Goal: Task Accomplishment & Management: Manage account settings

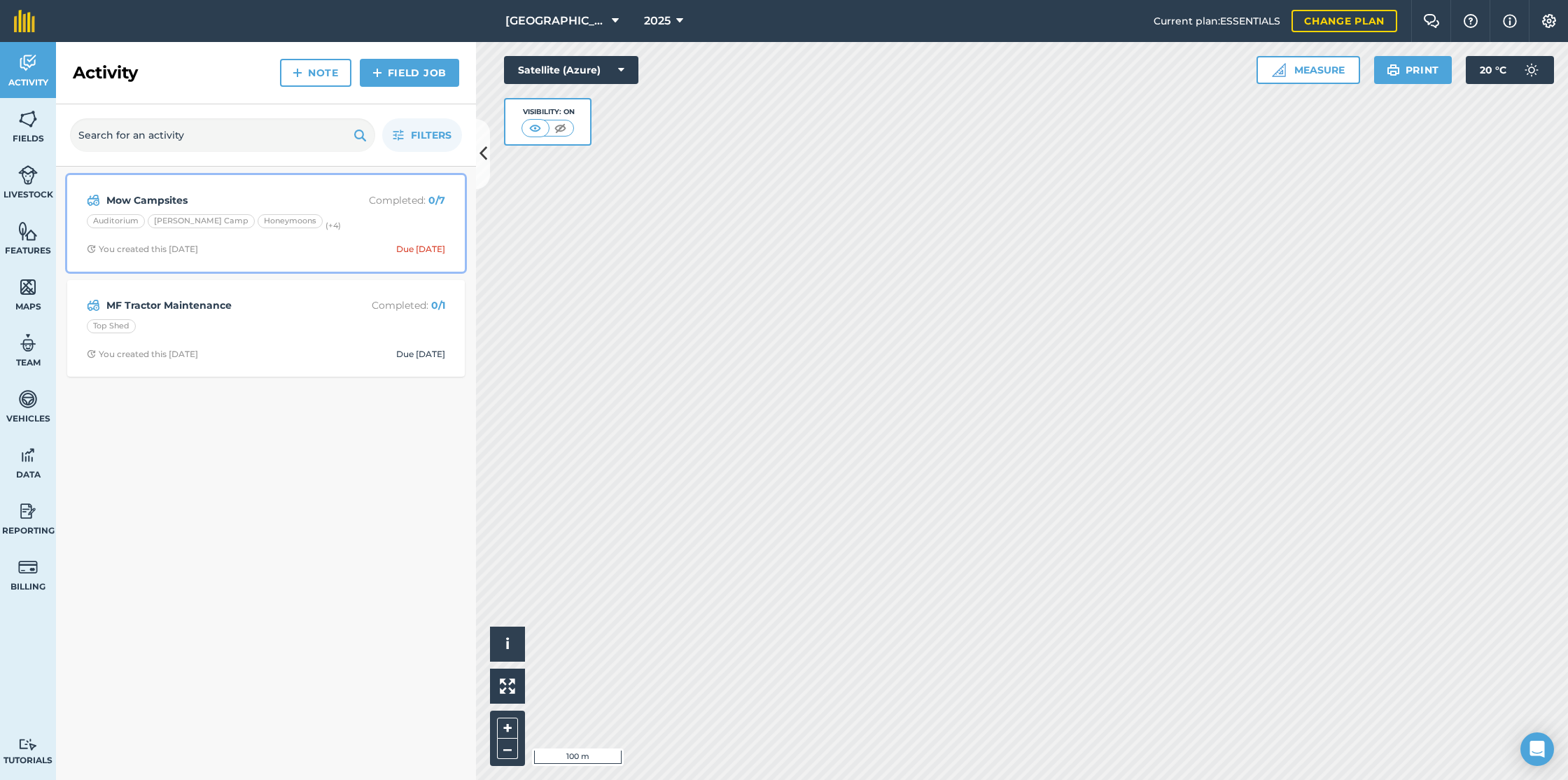
click at [356, 214] on div "Auditorium [PERSON_NAME] Camp Honeymoons (+ 4 )" at bounding box center [265, 223] width 359 height 18
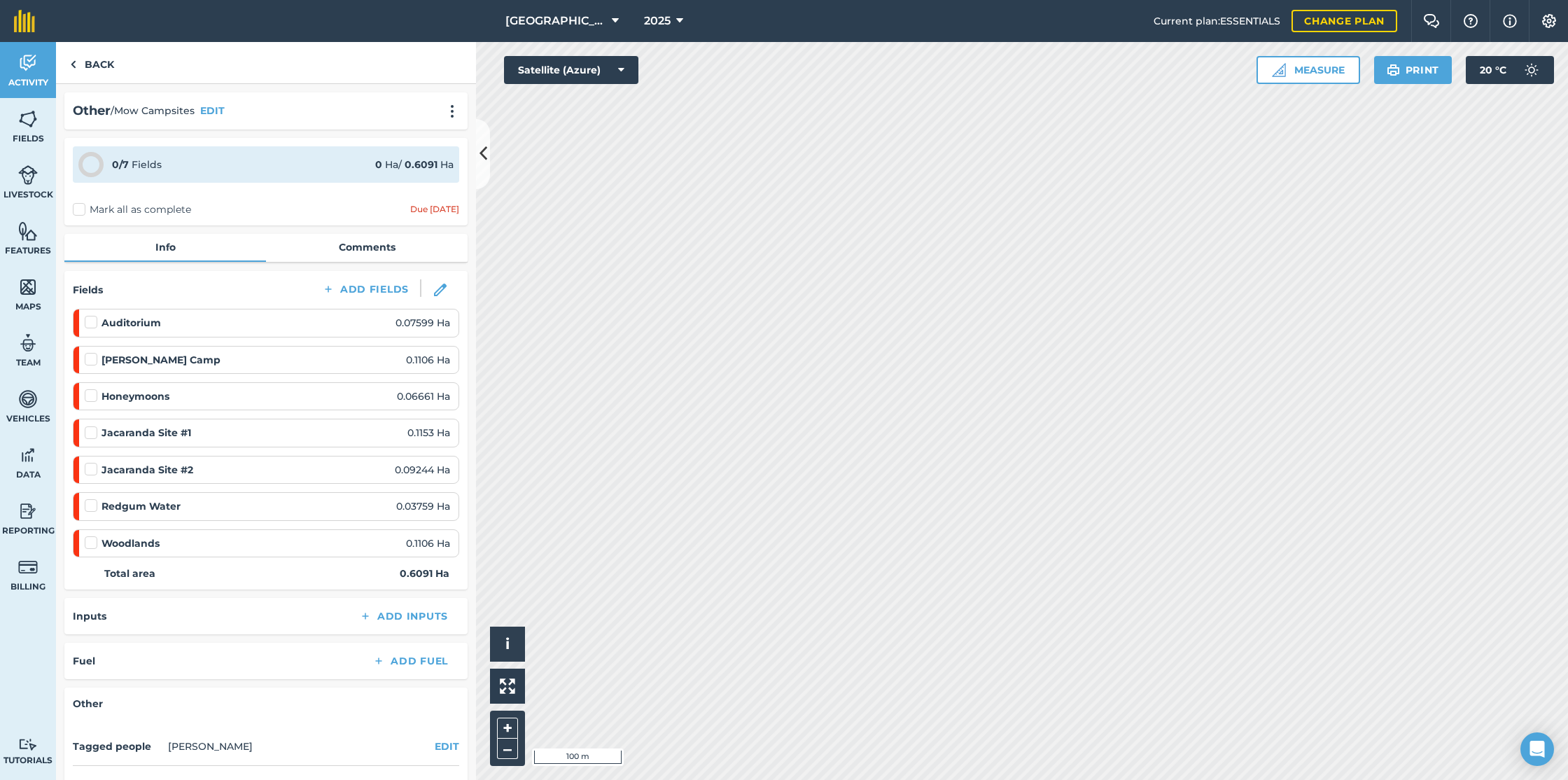
click at [91, 315] on label at bounding box center [93, 315] width 17 height 0
click at [91, 321] on input "checkbox" at bounding box center [89, 320] width 9 height 9
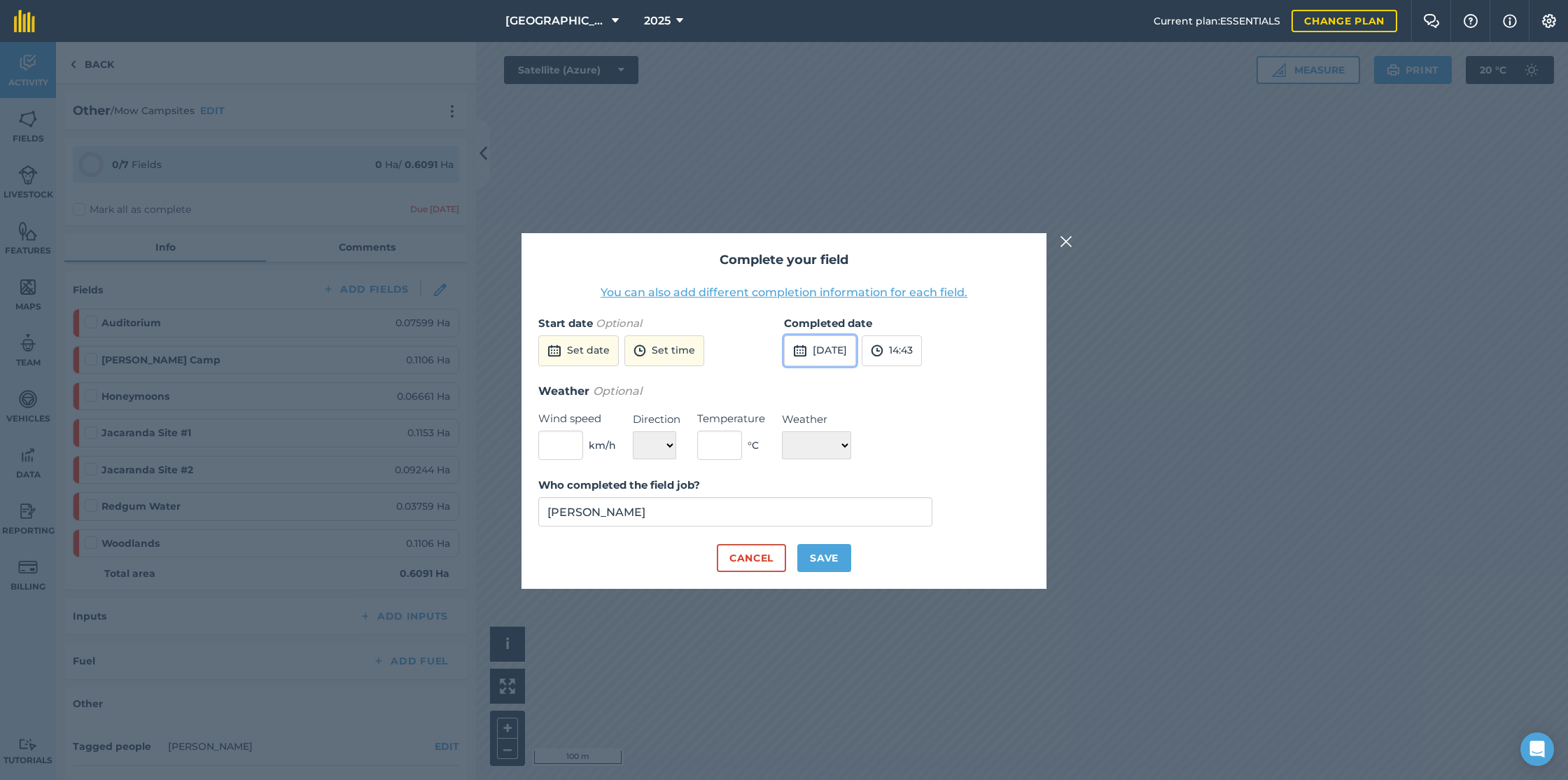
click at [829, 349] on button "[DATE]" at bounding box center [820, 350] width 72 height 31
click at [807, 423] on button "1" at bounding box center [801, 427] width 33 height 23
click at [922, 350] on button "14:43" at bounding box center [891, 350] width 60 height 31
click at [921, 460] on button "10:00" at bounding box center [895, 462] width 65 height 23
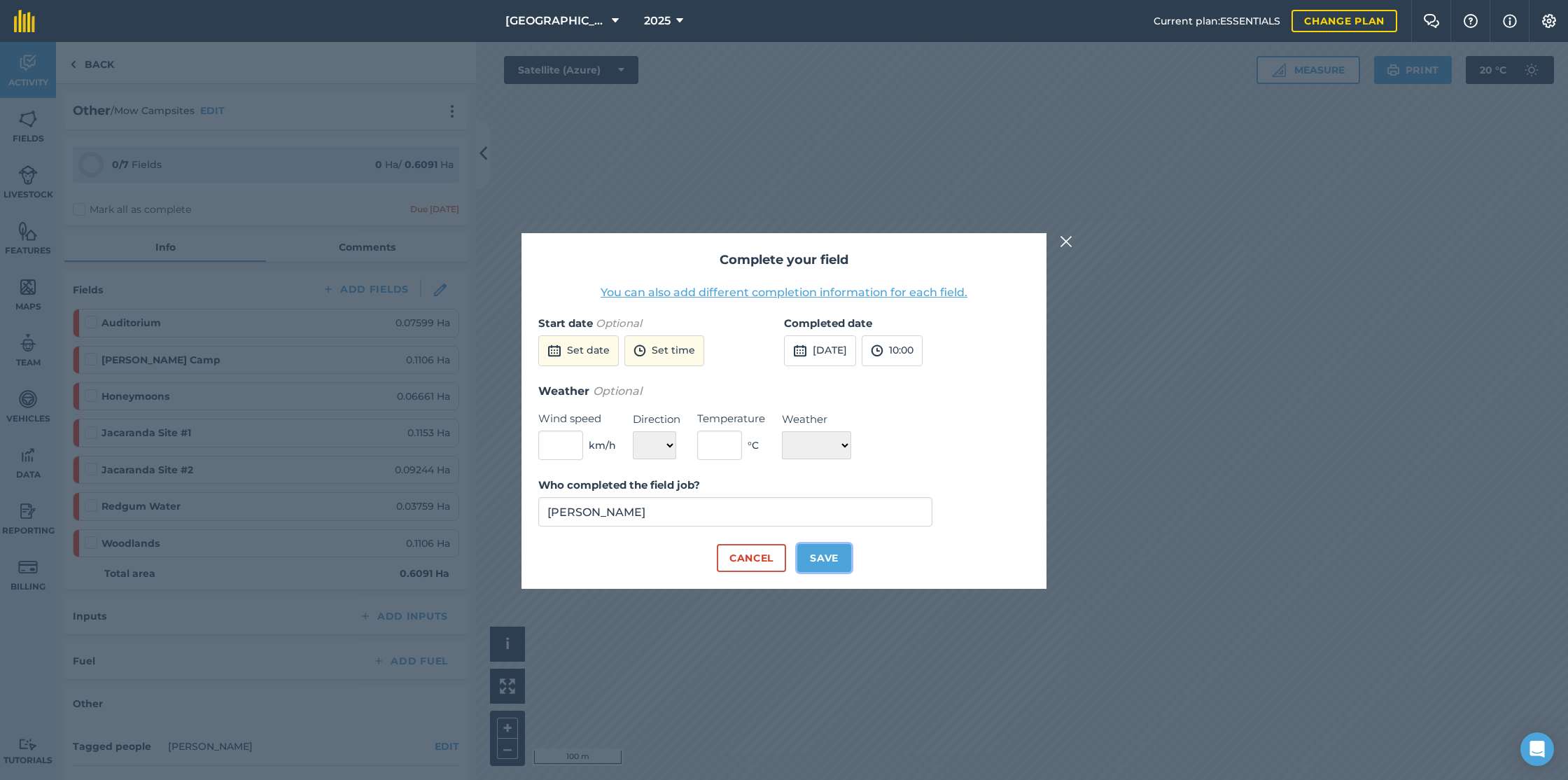
click at [822, 557] on button "Save" at bounding box center [824, 558] width 54 height 28
checkbox input "true"
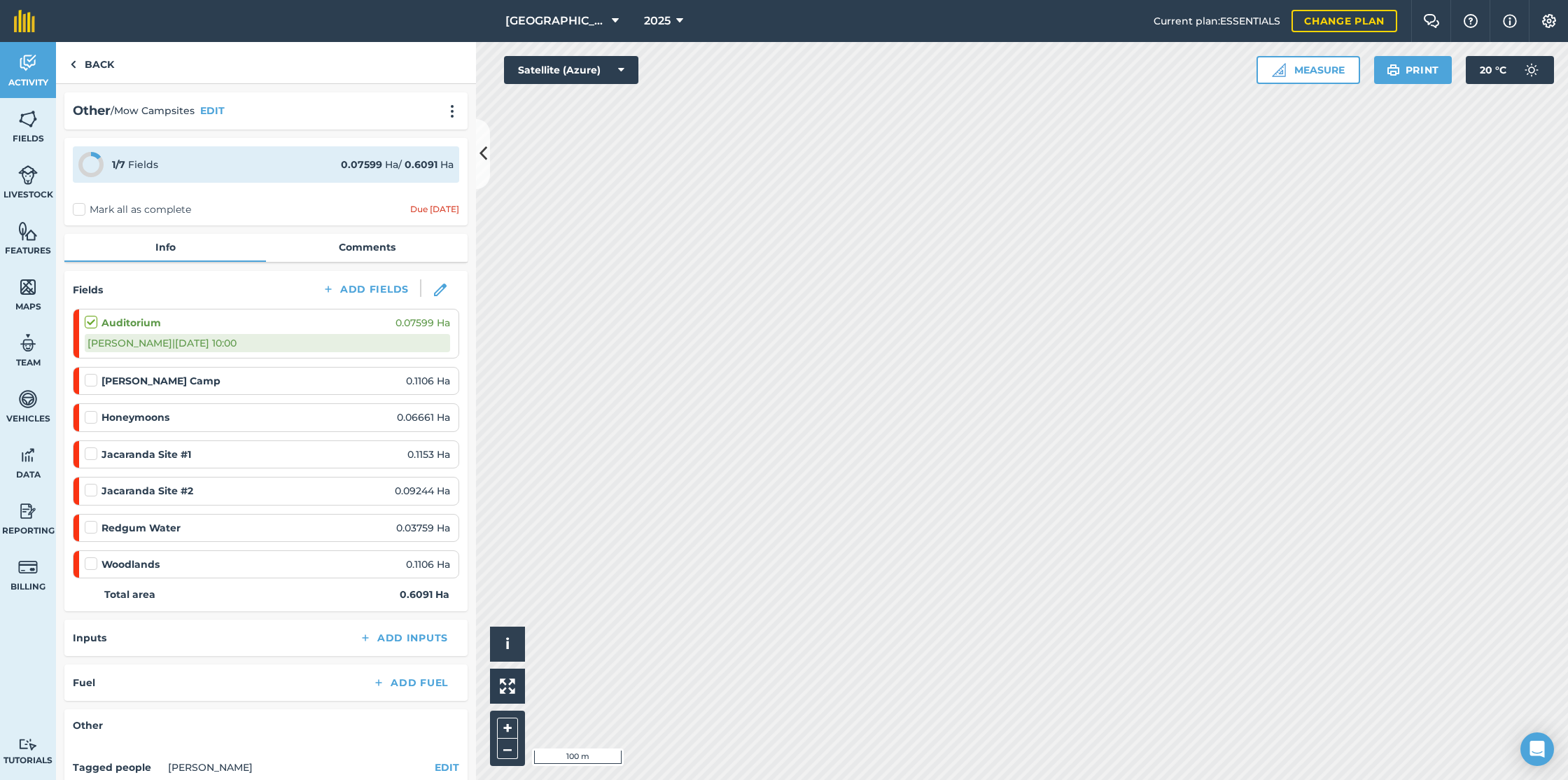
click at [91, 373] on label at bounding box center [93, 373] width 17 height 0
click at [91, 381] on input "checkbox" at bounding box center [89, 377] width 9 height 9
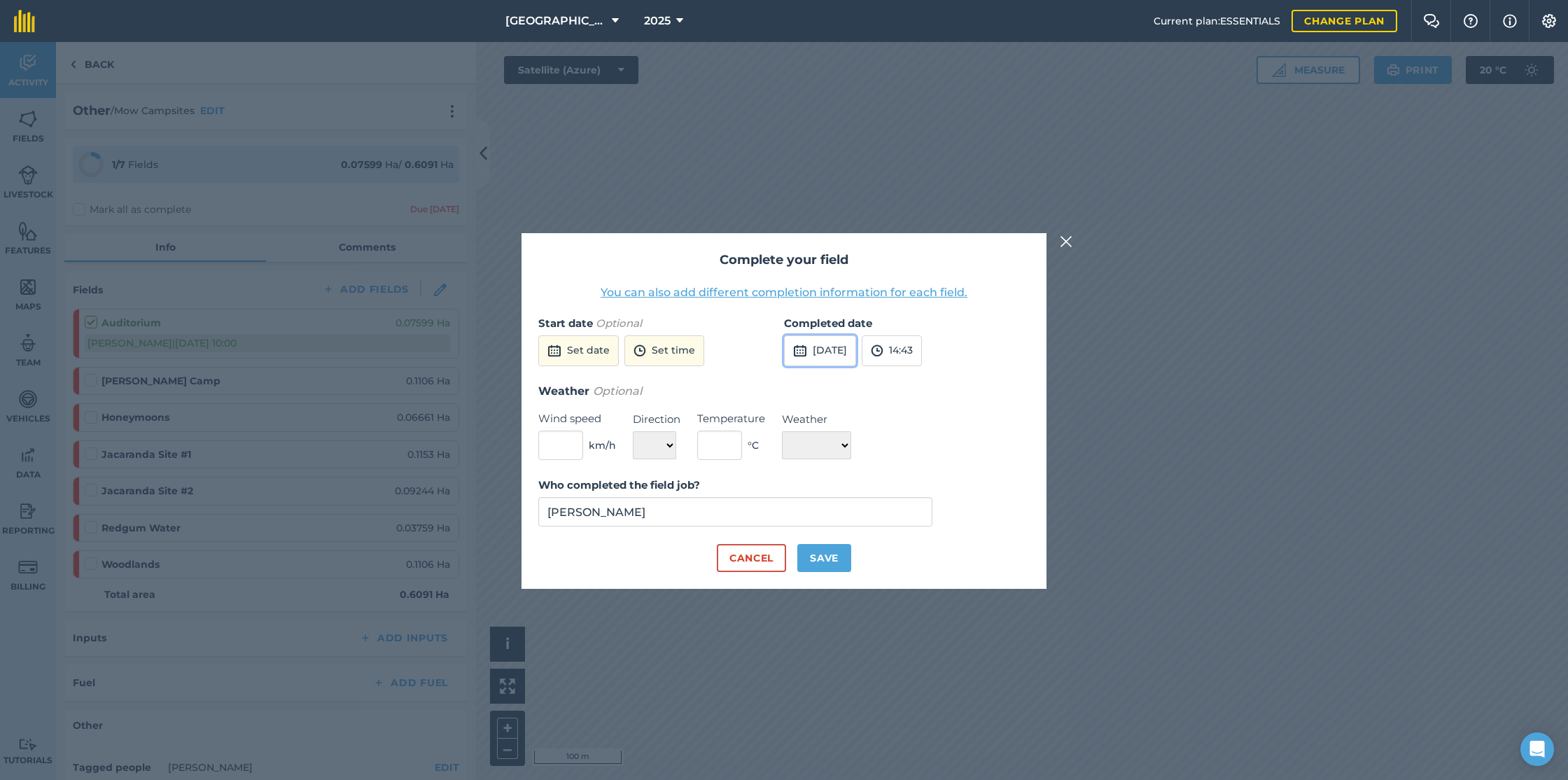
click at [855, 352] on button "[DATE]" at bounding box center [820, 350] width 72 height 31
click at [803, 428] on abbr "1" at bounding box center [801, 427] width 4 height 9
click at [922, 352] on button "14:43" at bounding box center [891, 350] width 60 height 31
click at [925, 419] on button "10:00" at bounding box center [895, 418] width 65 height 23
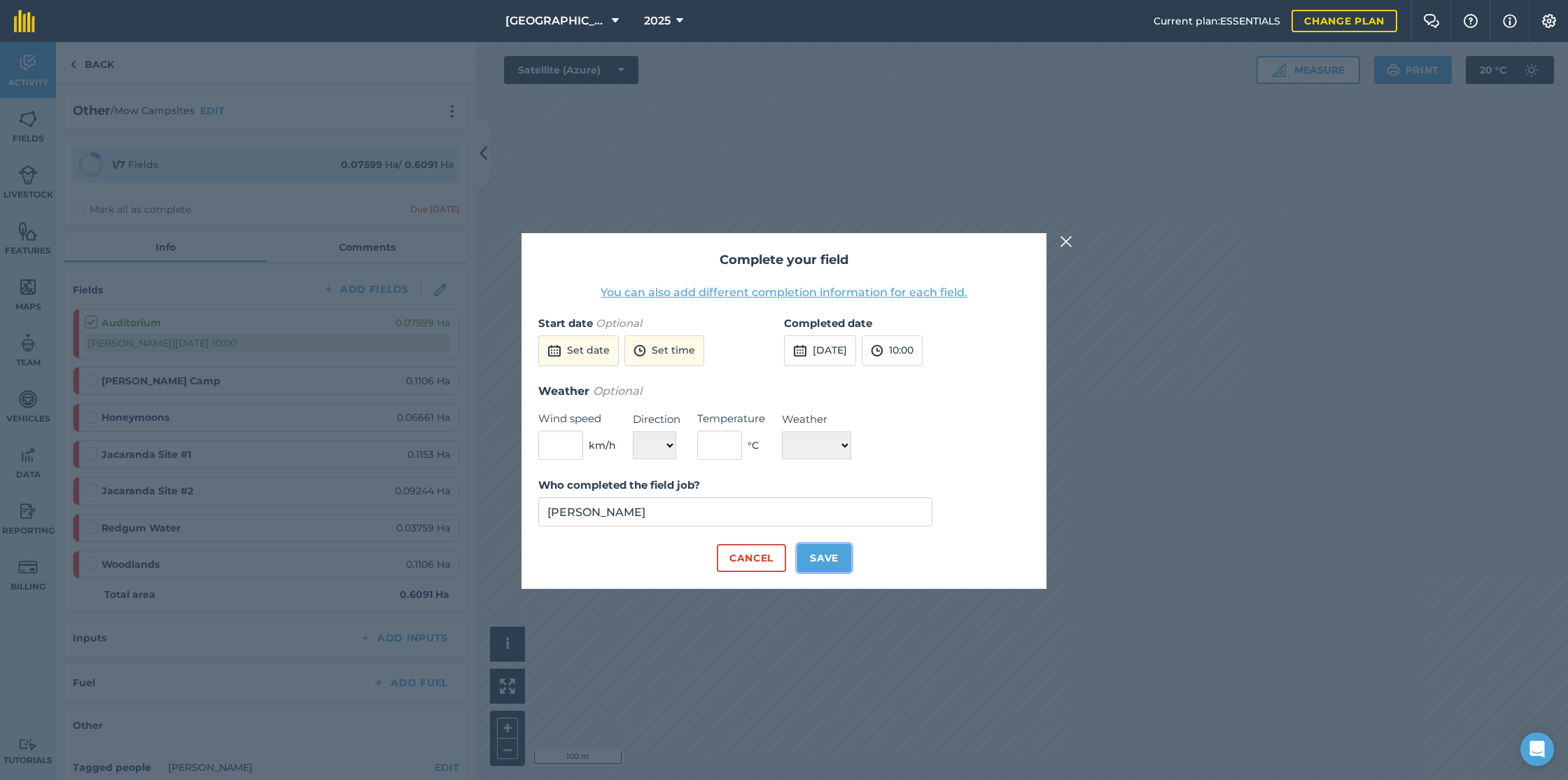
click at [838, 556] on button "Save" at bounding box center [824, 558] width 54 height 28
checkbox input "true"
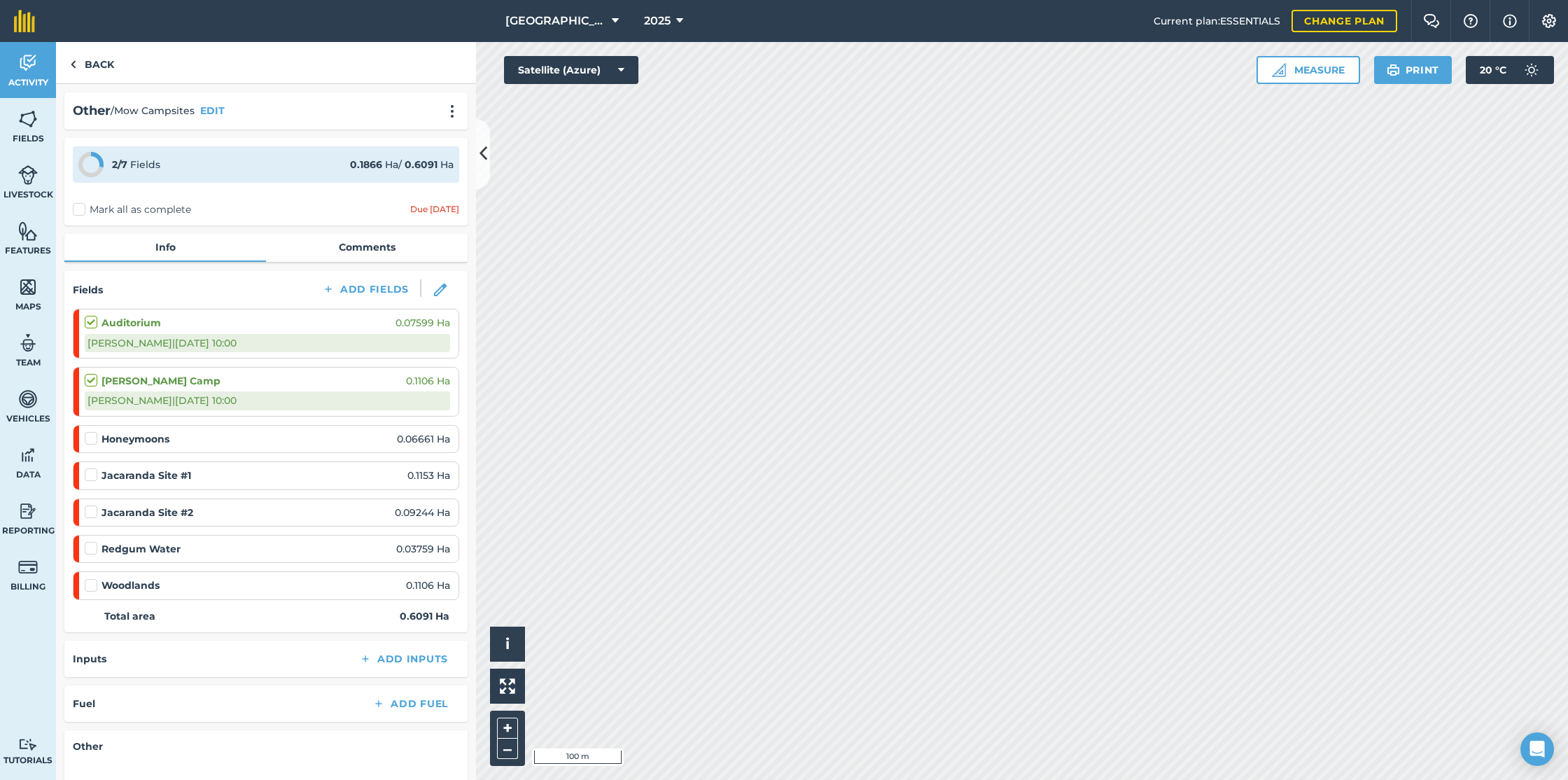
click at [89, 468] on label at bounding box center [93, 468] width 17 height 0
click at [89, 476] on input "checkbox" at bounding box center [89, 473] width 9 height 9
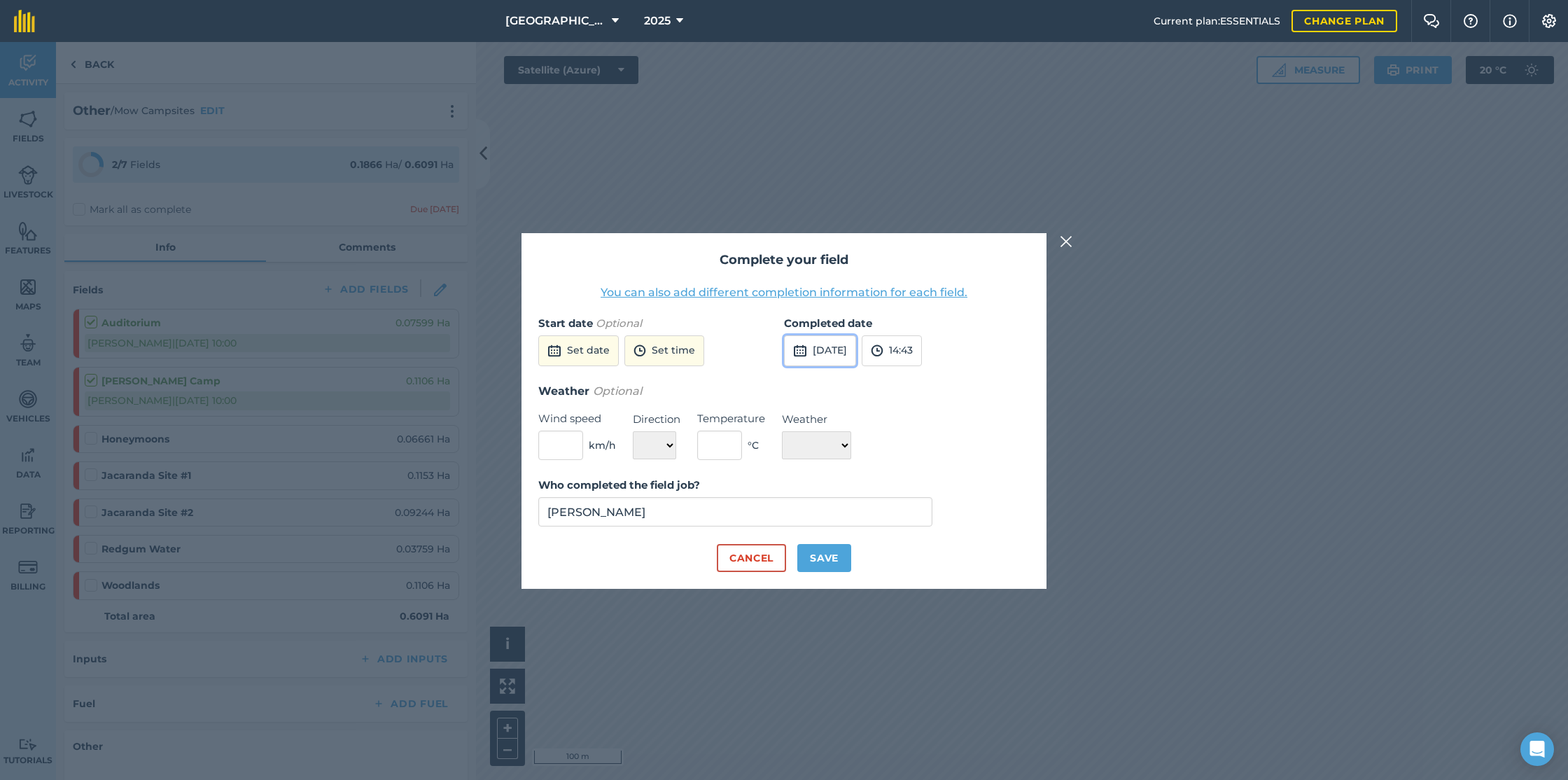
click at [850, 351] on button "[DATE]" at bounding box center [820, 350] width 72 height 31
click at [798, 425] on button "1" at bounding box center [801, 427] width 33 height 23
click at [884, 352] on img at bounding box center [877, 350] width 12 height 17
click at [921, 422] on button "09:30" at bounding box center [895, 422] width 65 height 23
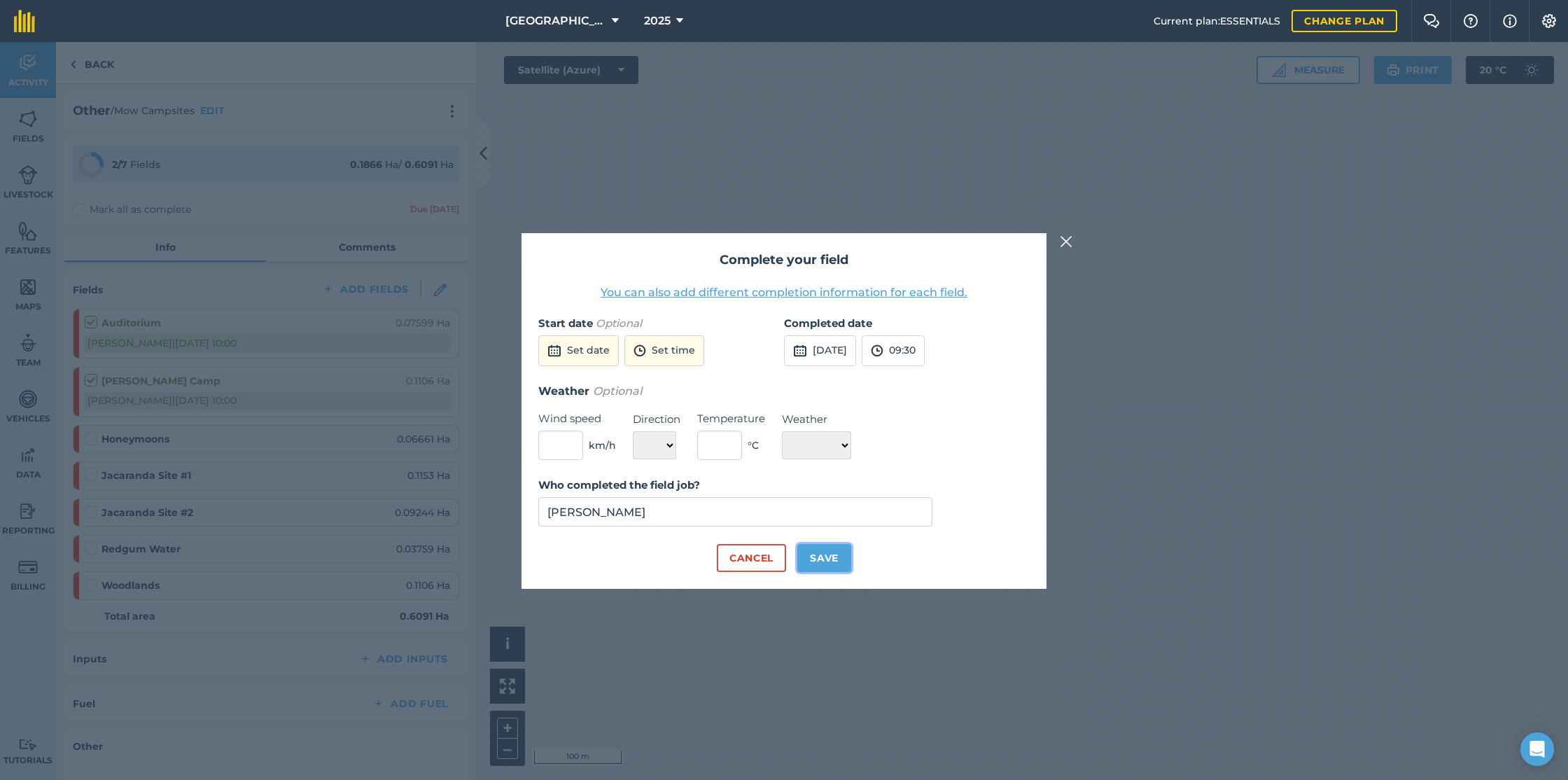
click at [836, 556] on button "Save" at bounding box center [824, 558] width 54 height 28
checkbox input "true"
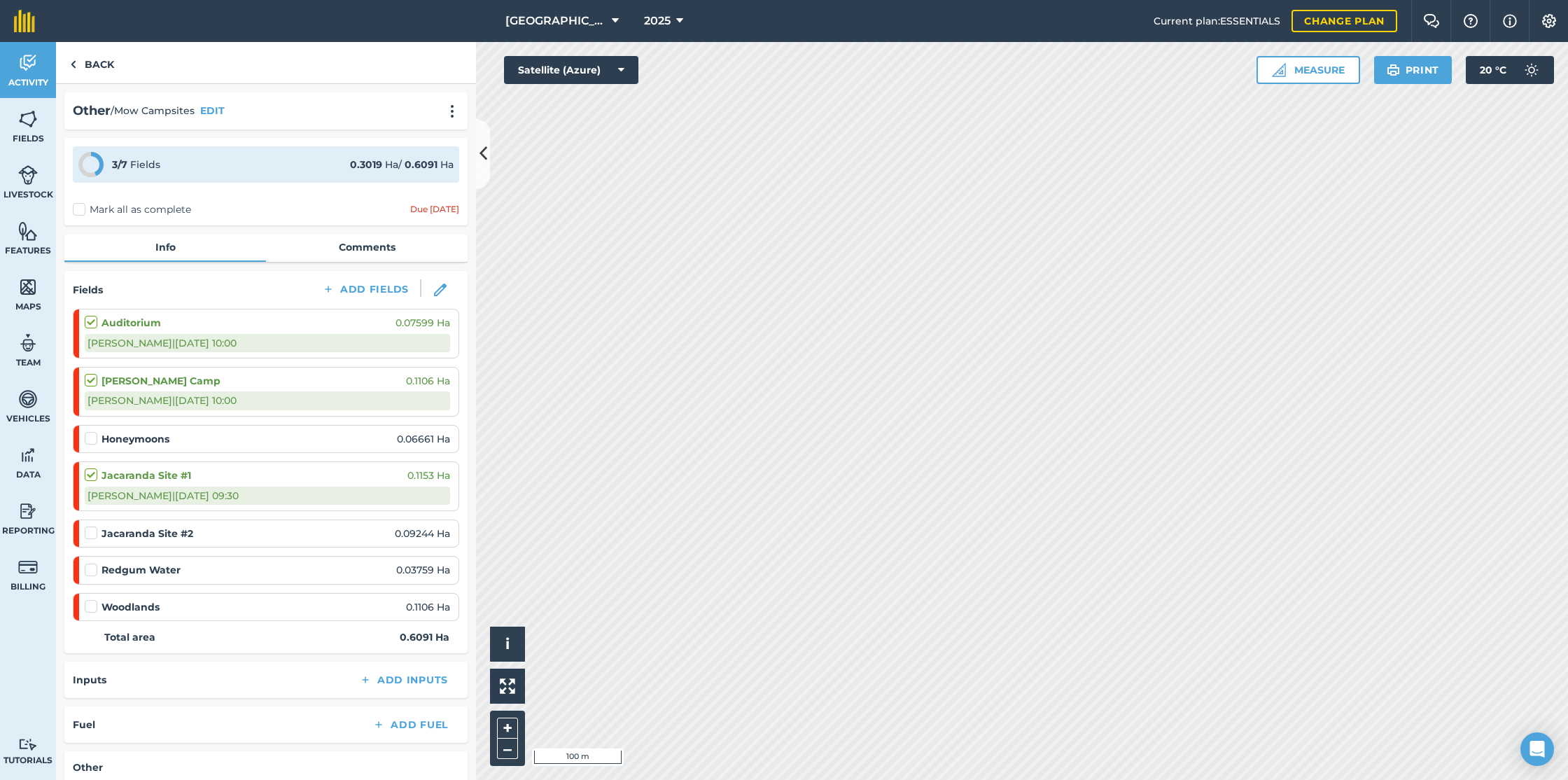
click at [94, 526] on label at bounding box center [93, 526] width 17 height 0
click at [93, 534] on input "checkbox" at bounding box center [89, 530] width 9 height 9
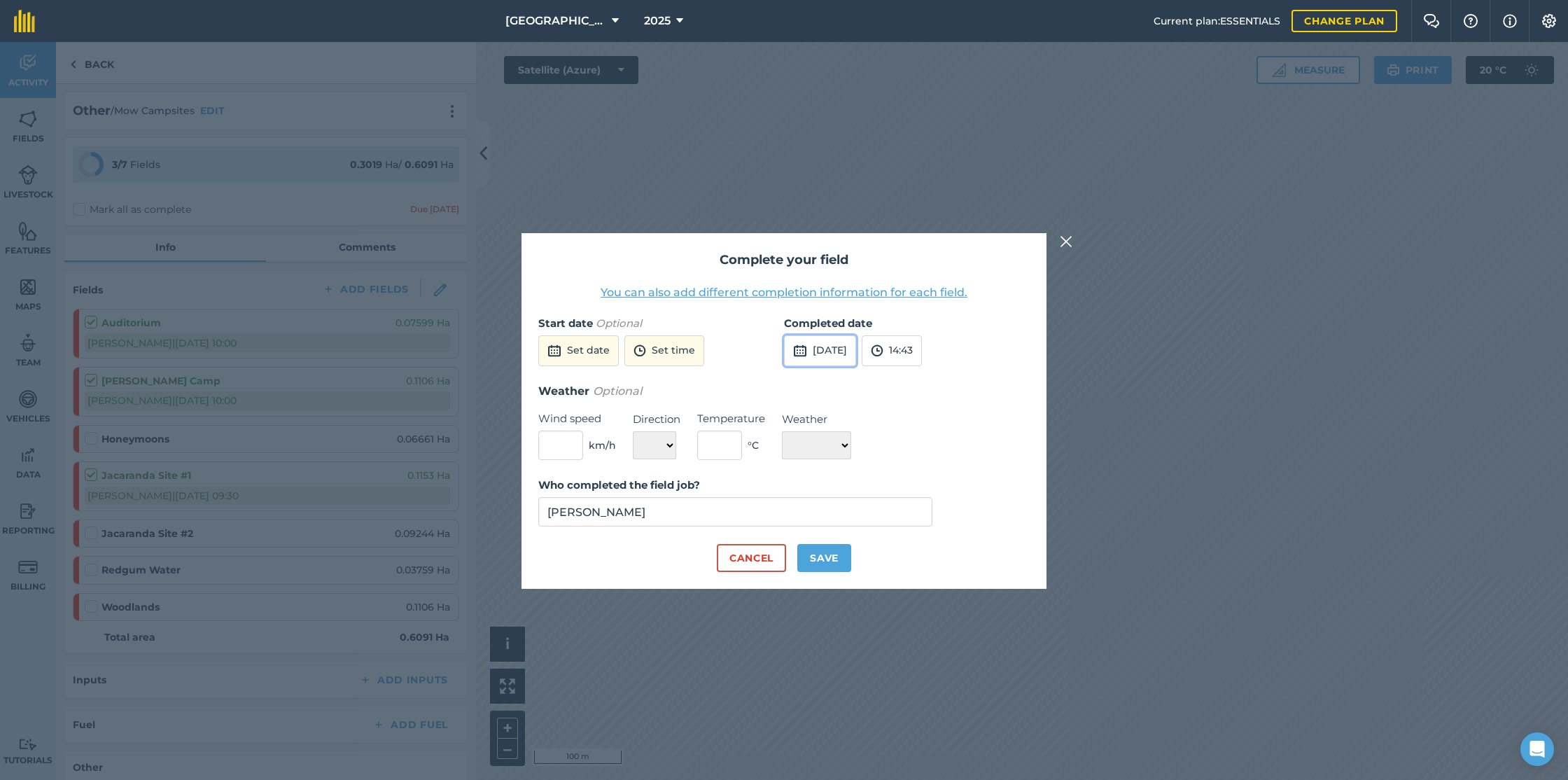
drag, startPoint x: 848, startPoint y: 359, endPoint x: 836, endPoint y: 364, distance: 13.0
click at [848, 359] on button "[DATE]" at bounding box center [820, 350] width 72 height 31
drag, startPoint x: 801, startPoint y: 425, endPoint x: 840, endPoint y: 411, distance: 41.4
click at [801, 425] on abbr "1" at bounding box center [801, 427] width 4 height 9
click at [922, 354] on button "14:43" at bounding box center [891, 350] width 60 height 31
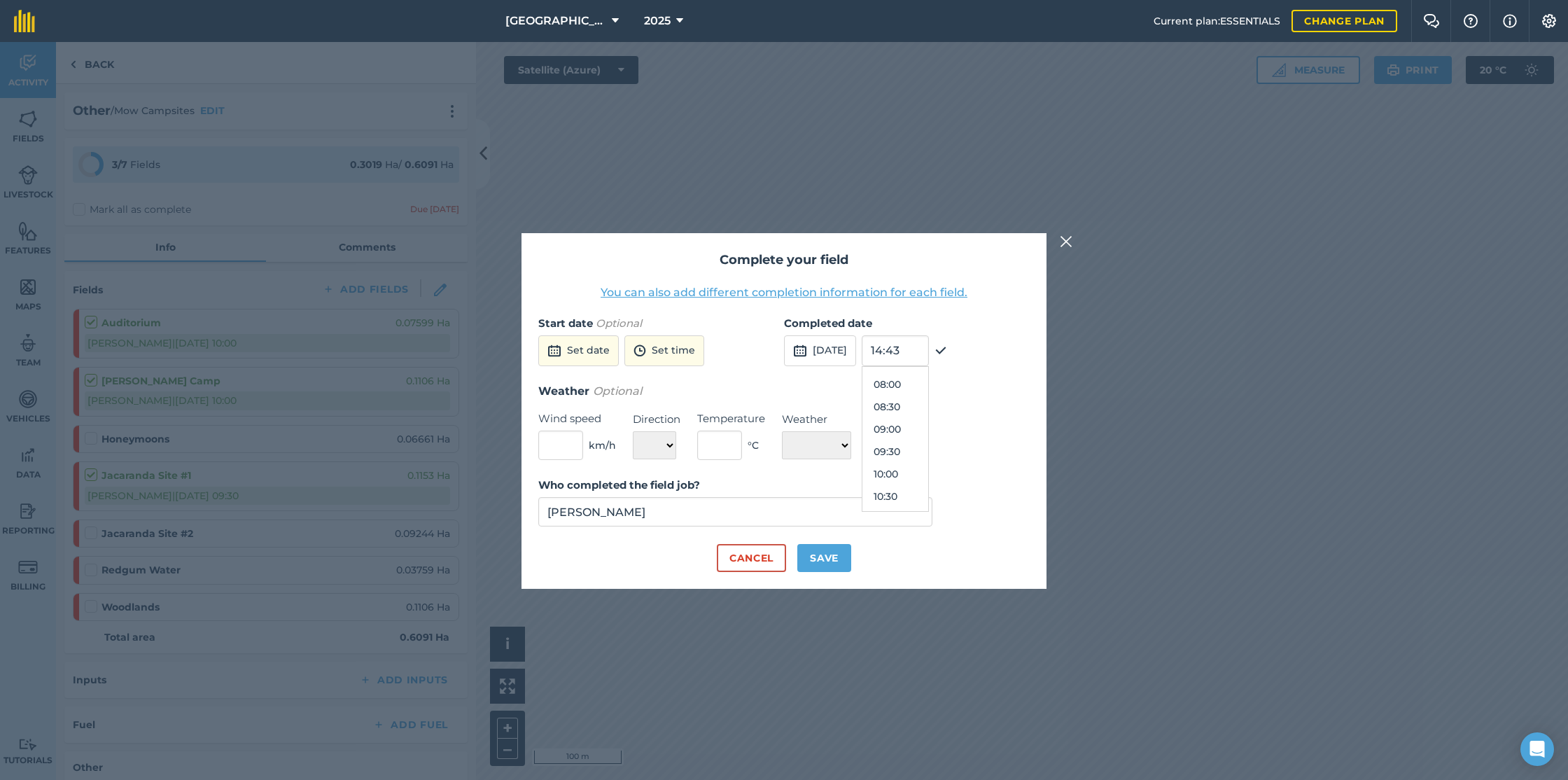
scroll to position [354, 0]
drag, startPoint x: 915, startPoint y: 445, endPoint x: 909, endPoint y: 449, distance: 7.2
click at [915, 445] on button "09:30" at bounding box center [895, 451] width 65 height 23
click at [829, 552] on button "Save" at bounding box center [824, 558] width 54 height 28
checkbox input "true"
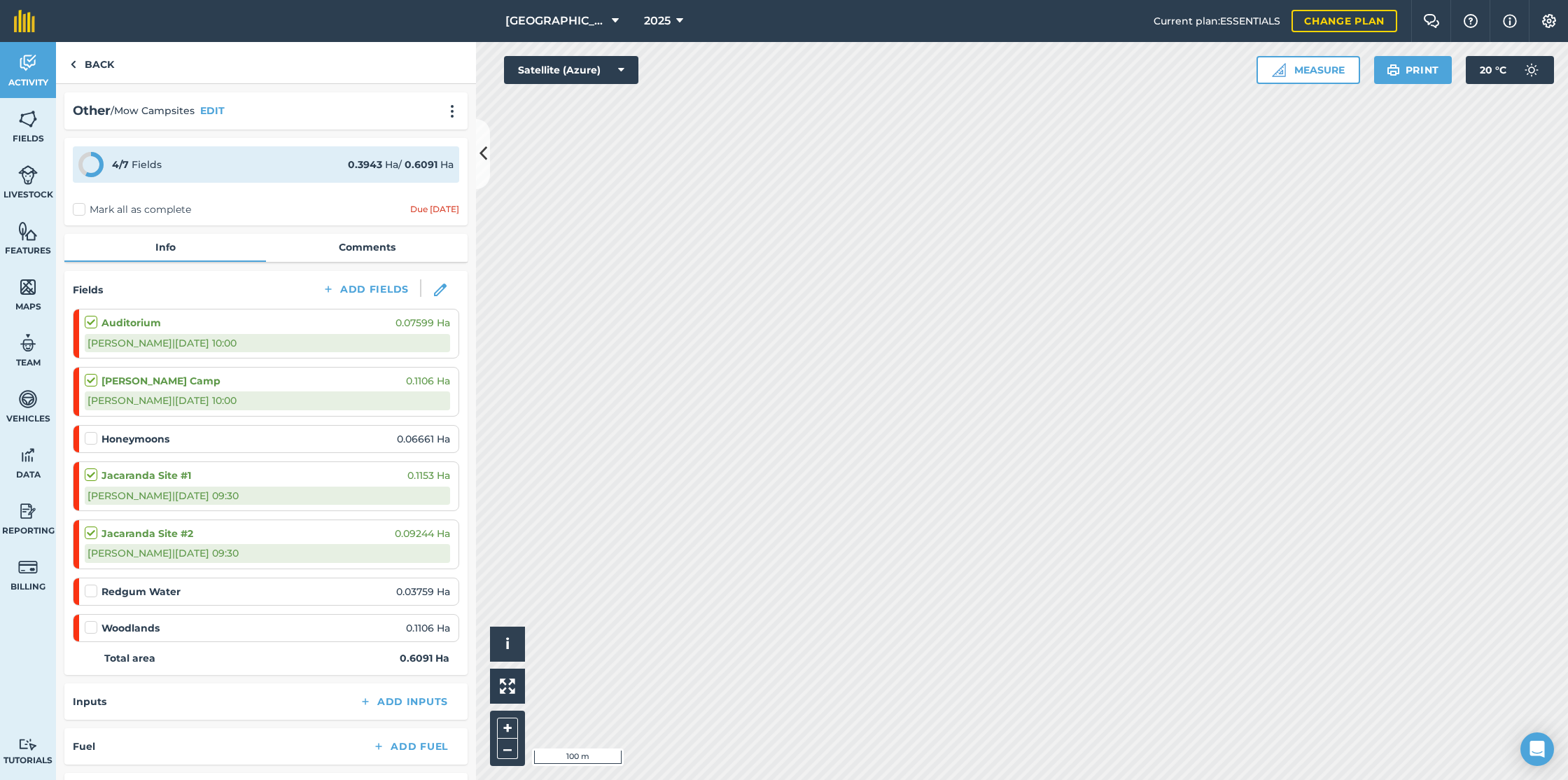
click at [95, 584] on label at bounding box center [93, 584] width 17 height 0
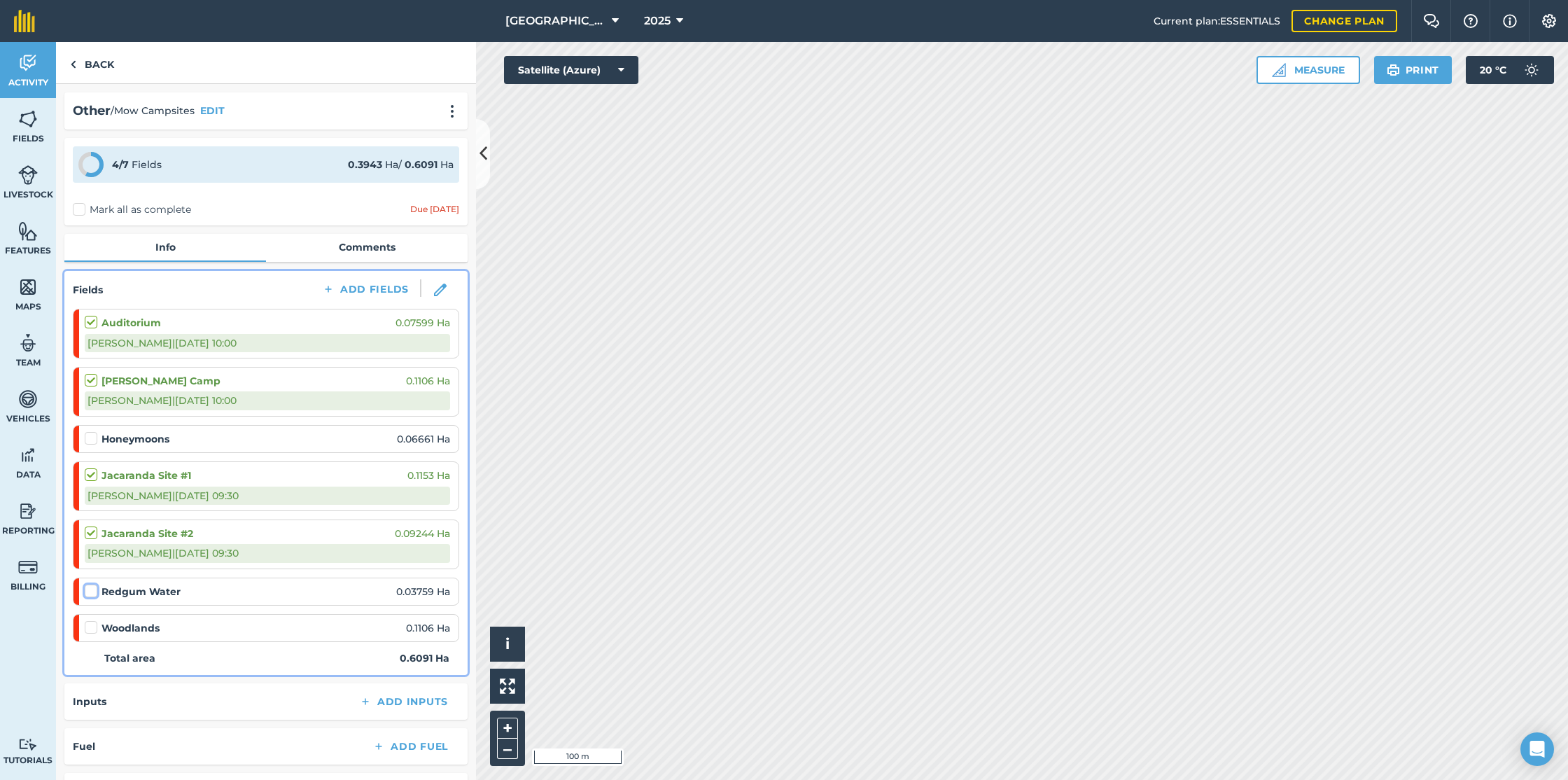
click at [93, 592] on input "checkbox" at bounding box center [89, 589] width 9 height 9
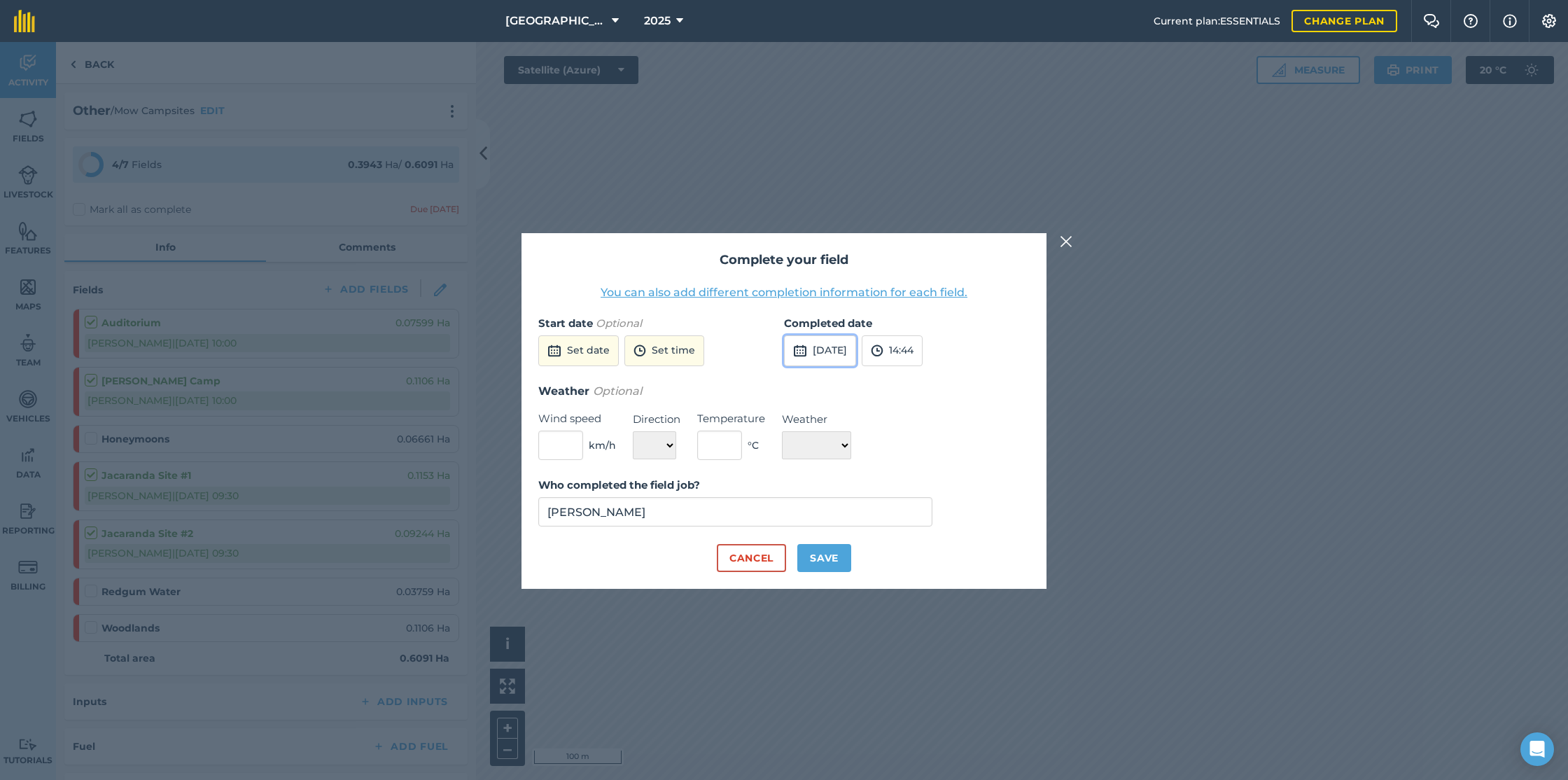
click at [856, 355] on button "[DATE]" at bounding box center [820, 350] width 72 height 31
click at [805, 426] on button "1" at bounding box center [801, 427] width 33 height 23
click at [923, 345] on button "14:44" at bounding box center [892, 350] width 61 height 31
click at [919, 404] on button "10:00" at bounding box center [895, 405] width 65 height 23
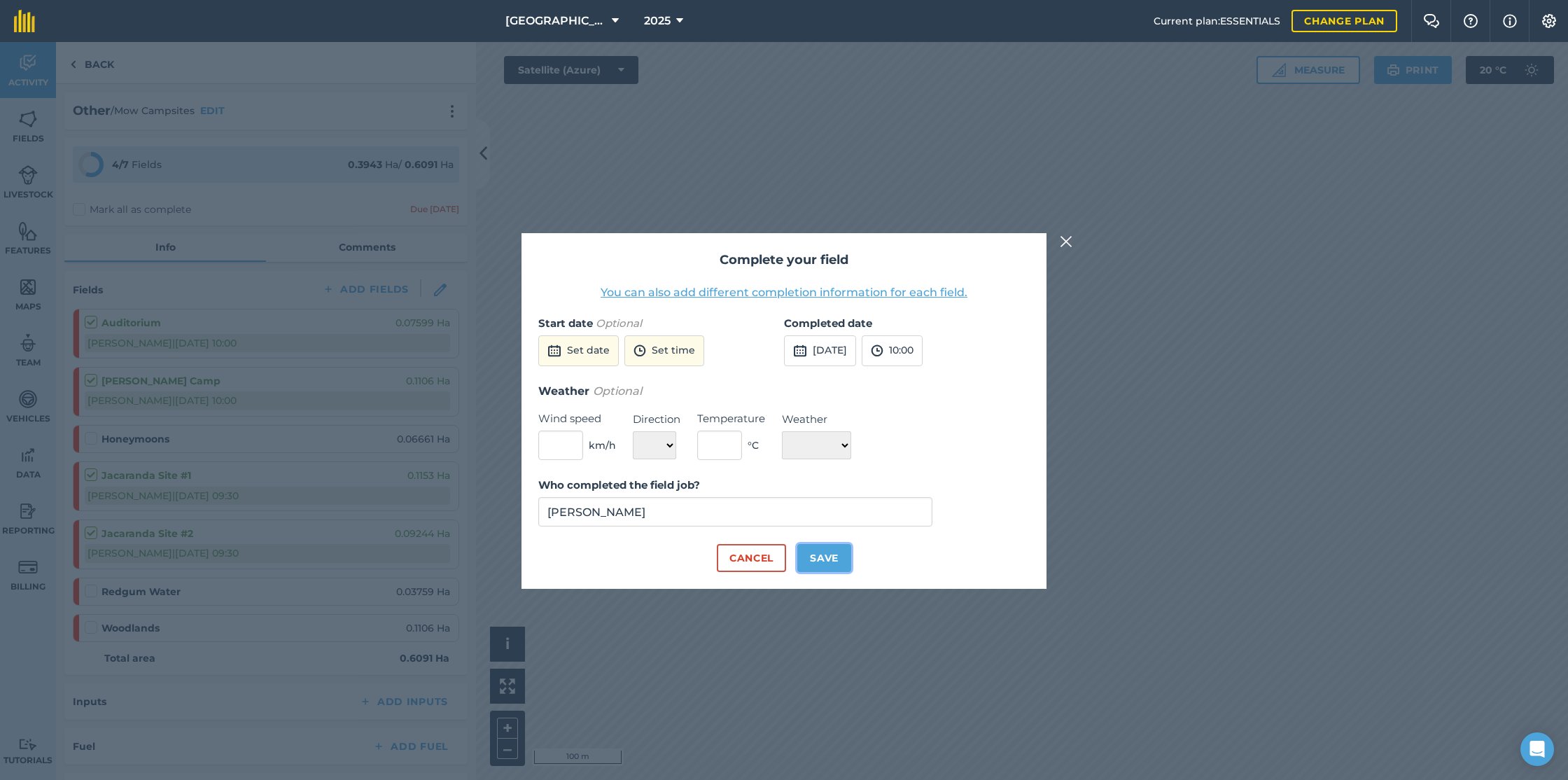
click at [826, 556] on button "Save" at bounding box center [824, 558] width 54 height 28
checkbox input "true"
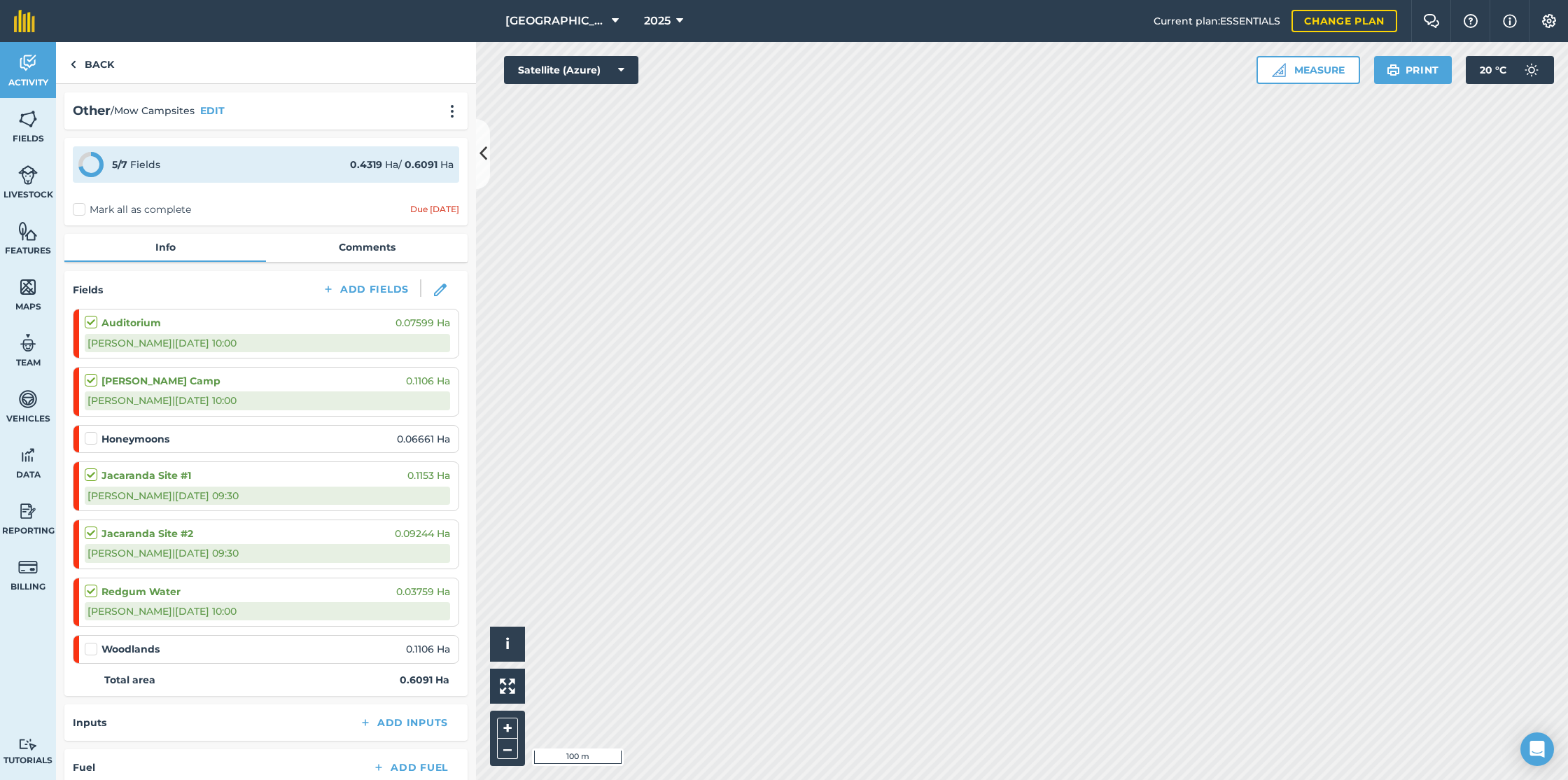
click at [93, 642] on label at bounding box center [93, 642] width 17 height 0
click at [93, 651] on input "checkbox" at bounding box center [89, 646] width 9 height 9
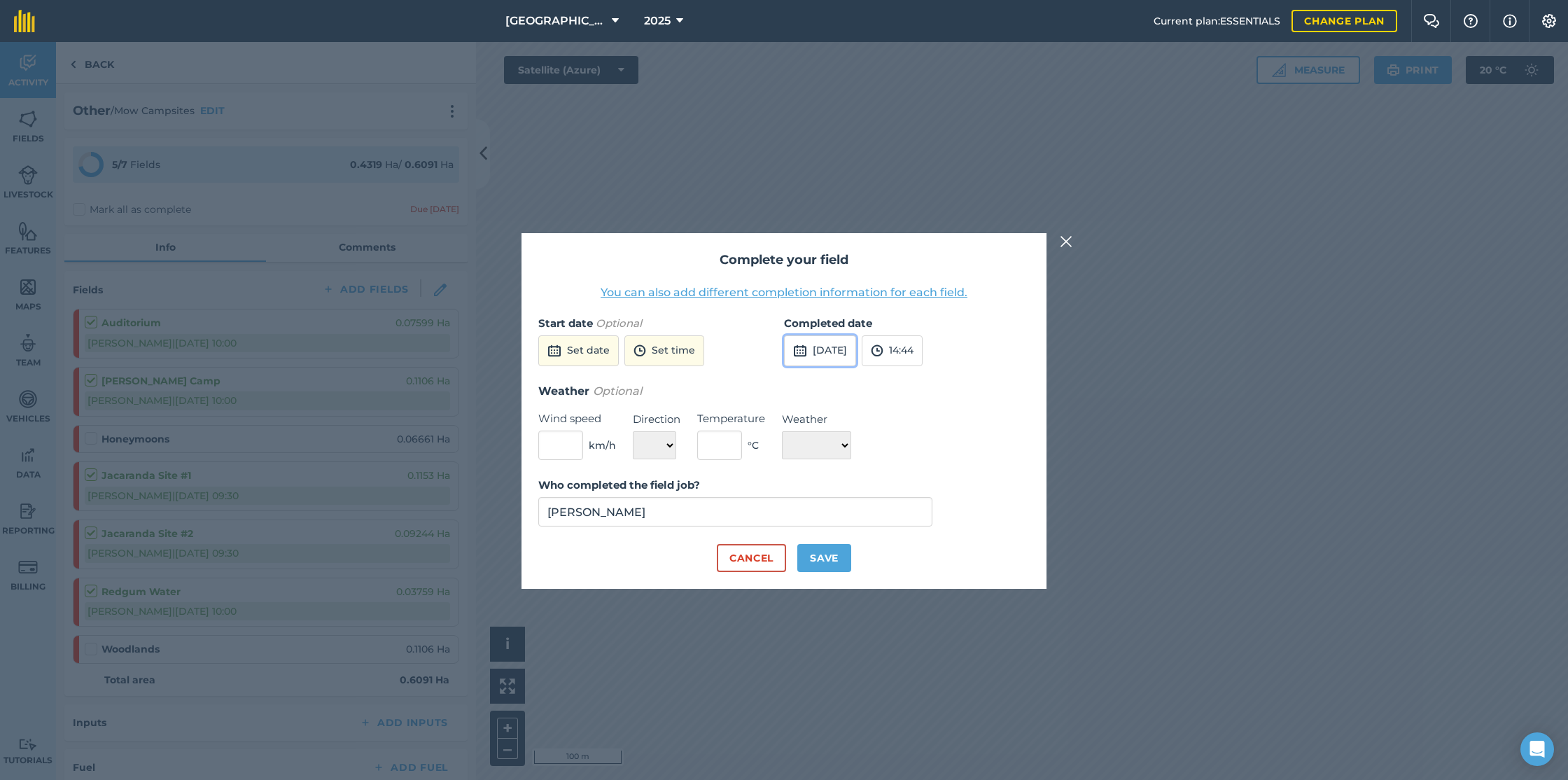
click at [843, 354] on button "[DATE]" at bounding box center [820, 350] width 72 height 31
click at [806, 420] on button "1" at bounding box center [801, 427] width 33 height 23
click at [923, 349] on button "14:44" at bounding box center [892, 350] width 61 height 31
click at [925, 407] on button "10:00" at bounding box center [895, 408] width 65 height 23
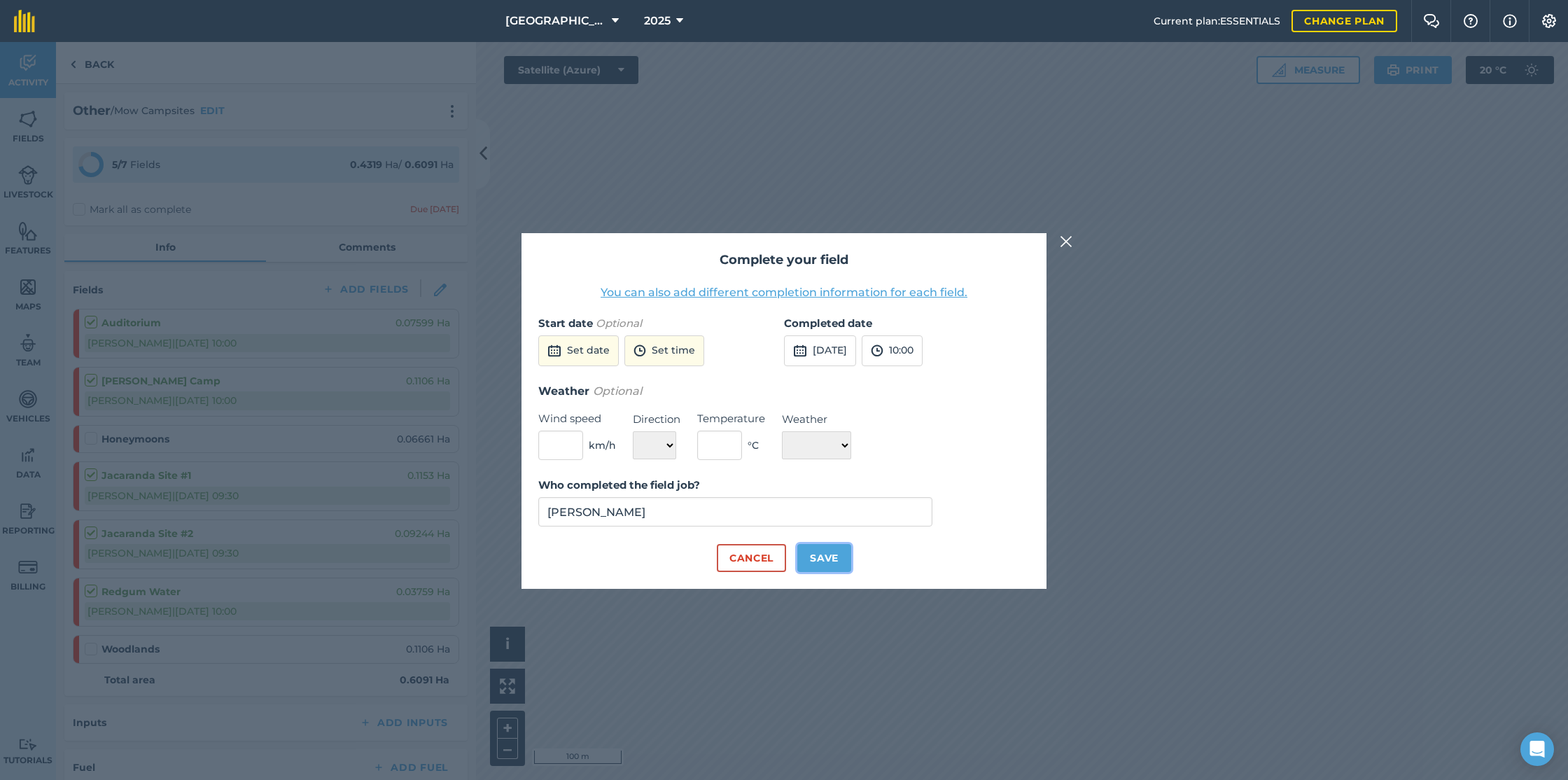
click at [818, 554] on button "Save" at bounding box center [824, 558] width 54 height 28
checkbox input "true"
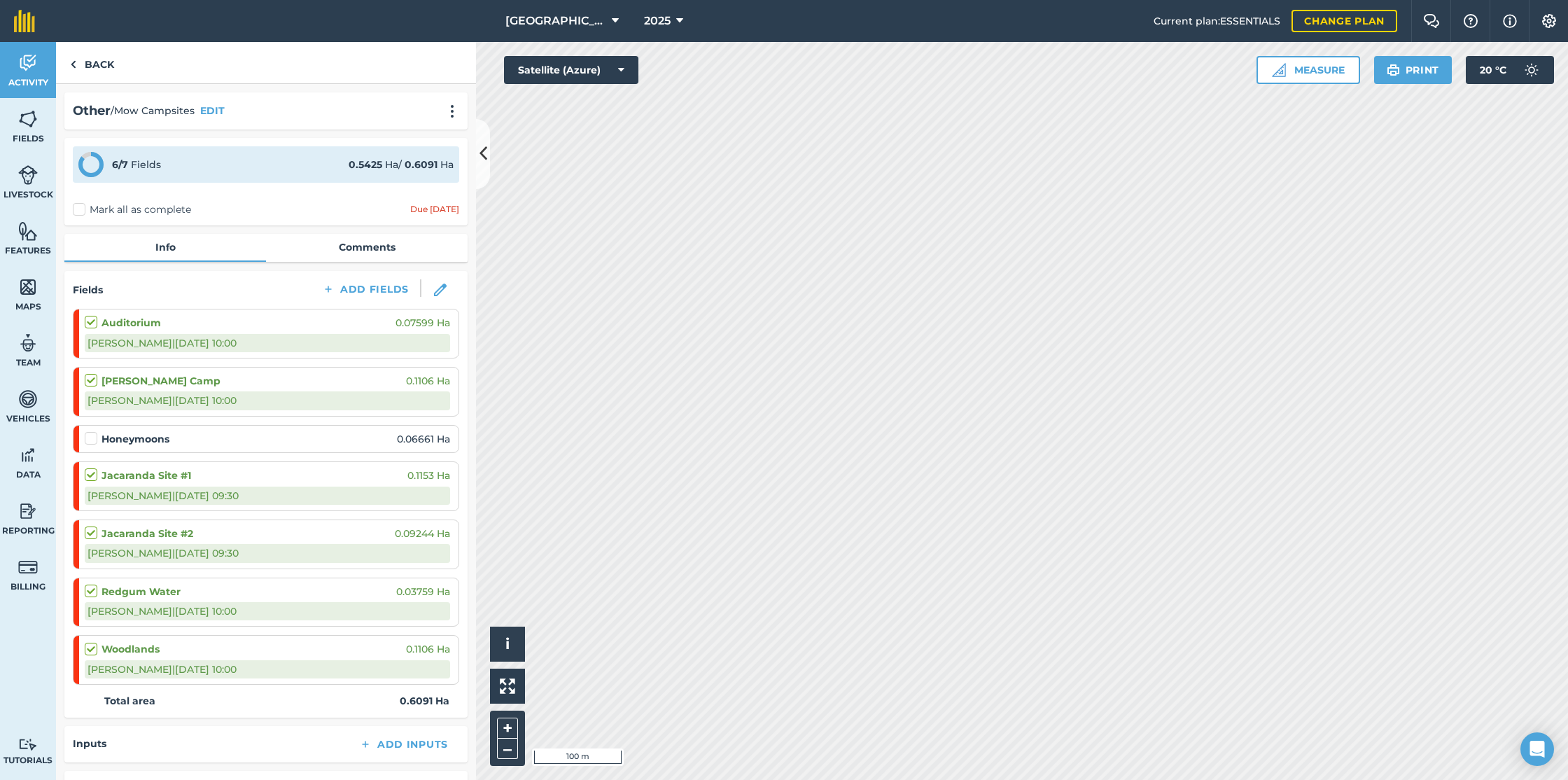
click at [89, 431] on label at bounding box center [93, 431] width 17 height 0
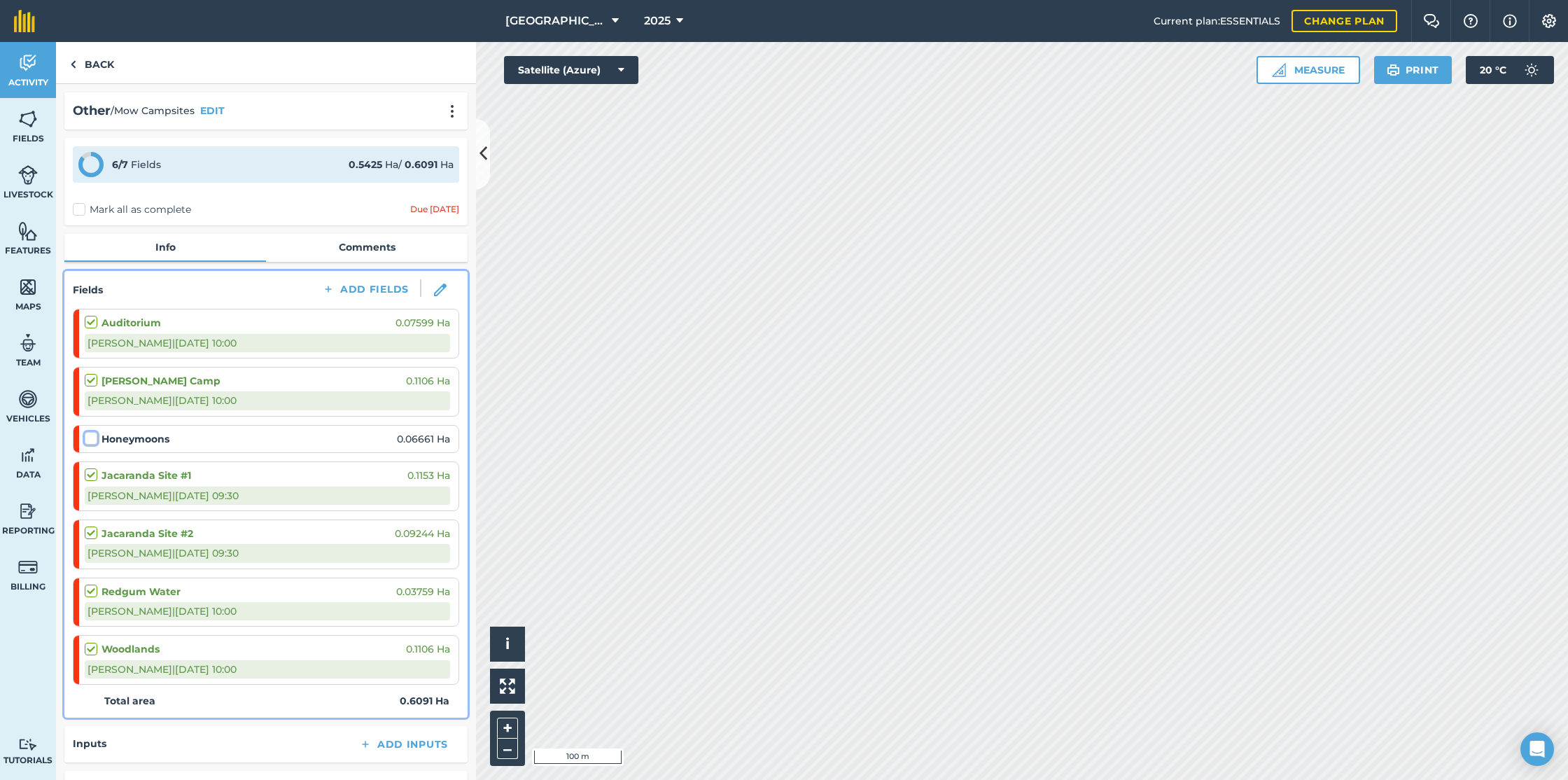
click at [89, 440] on input "checkbox" at bounding box center [89, 436] width 9 height 9
checkbox input "false"
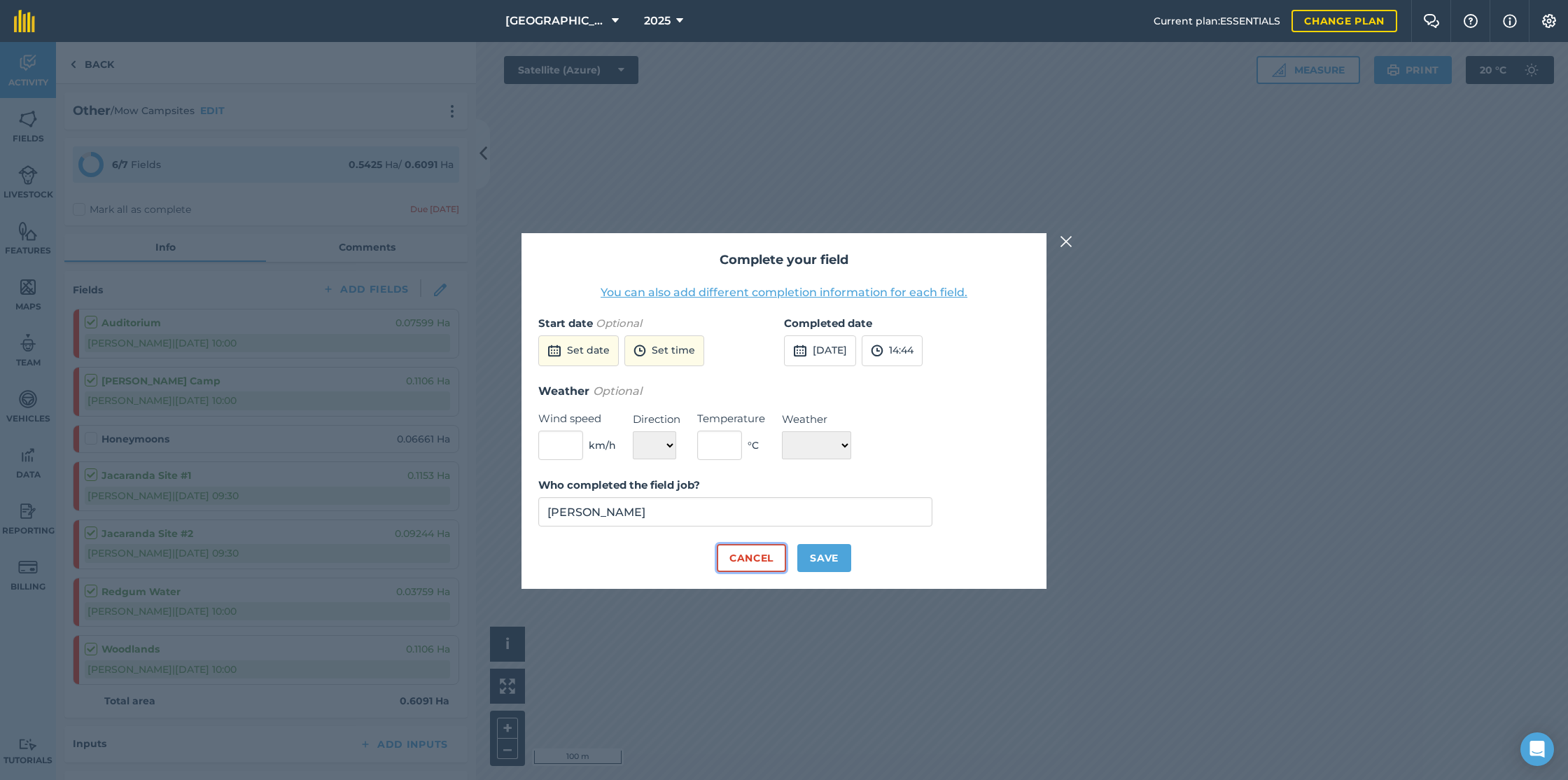
click at [748, 558] on button "Cancel" at bounding box center [751, 558] width 69 height 28
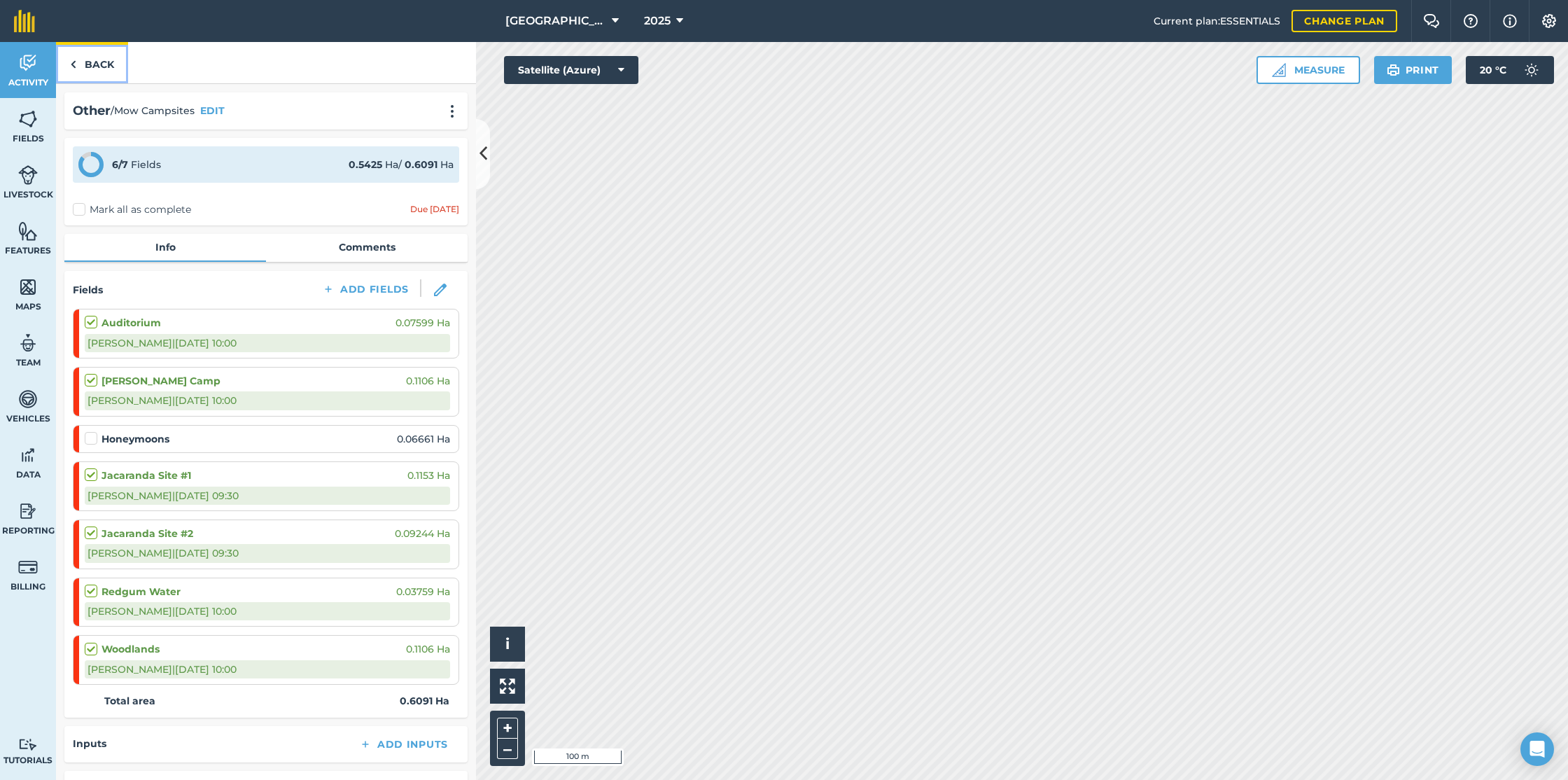
click at [74, 63] on img at bounding box center [72, 64] width 6 height 17
